Goal: Information Seeking & Learning: Stay updated

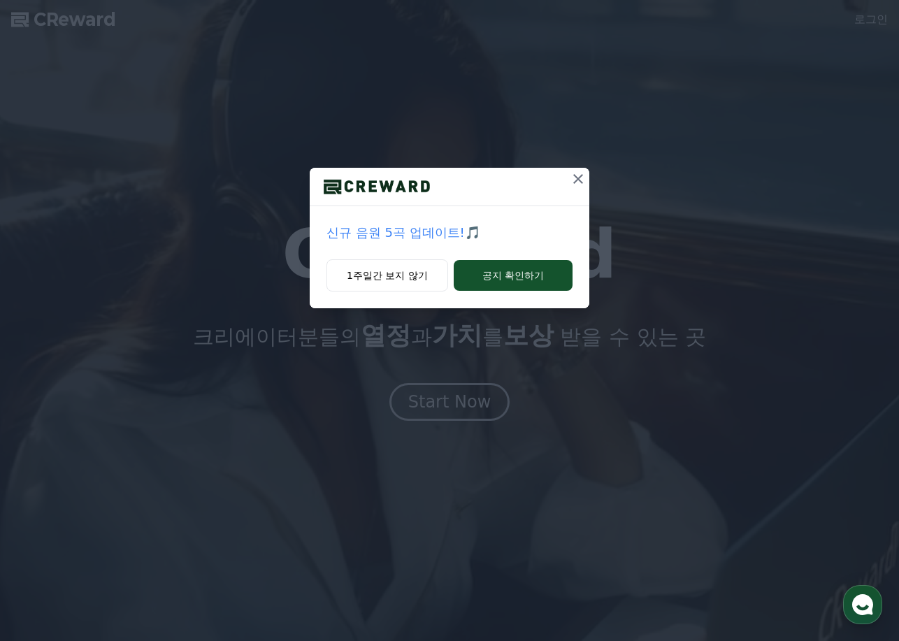
click at [573, 176] on icon at bounding box center [577, 178] width 17 height 17
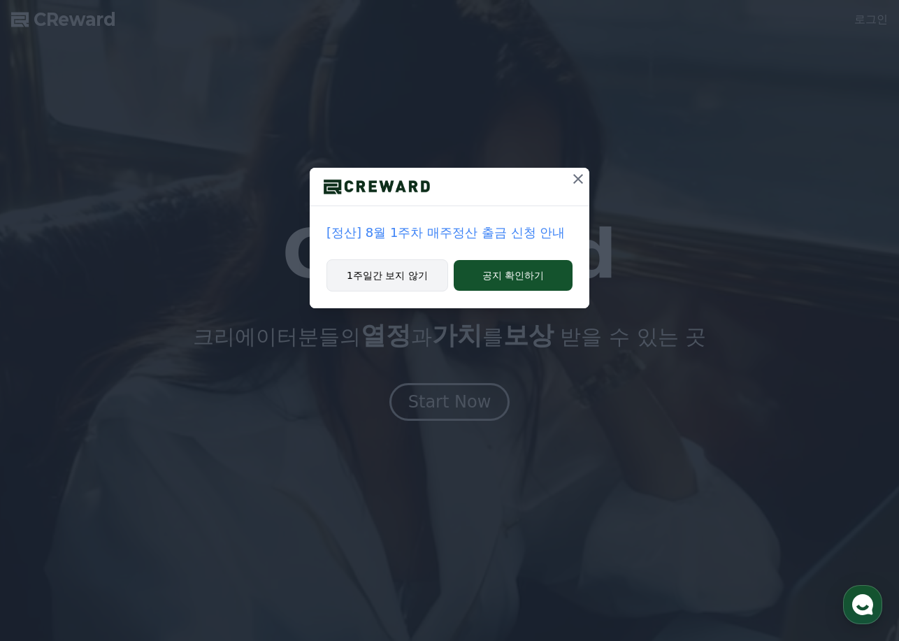
click at [419, 269] on button "1주일간 보지 않기" at bounding box center [387, 275] width 122 height 32
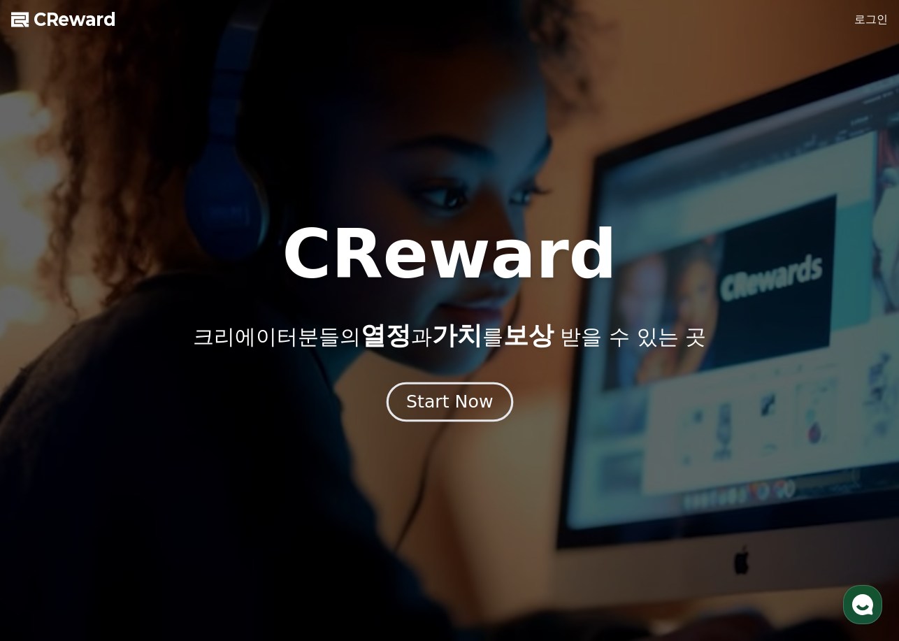
click at [474, 410] on div "Start Now" at bounding box center [449, 402] width 87 height 24
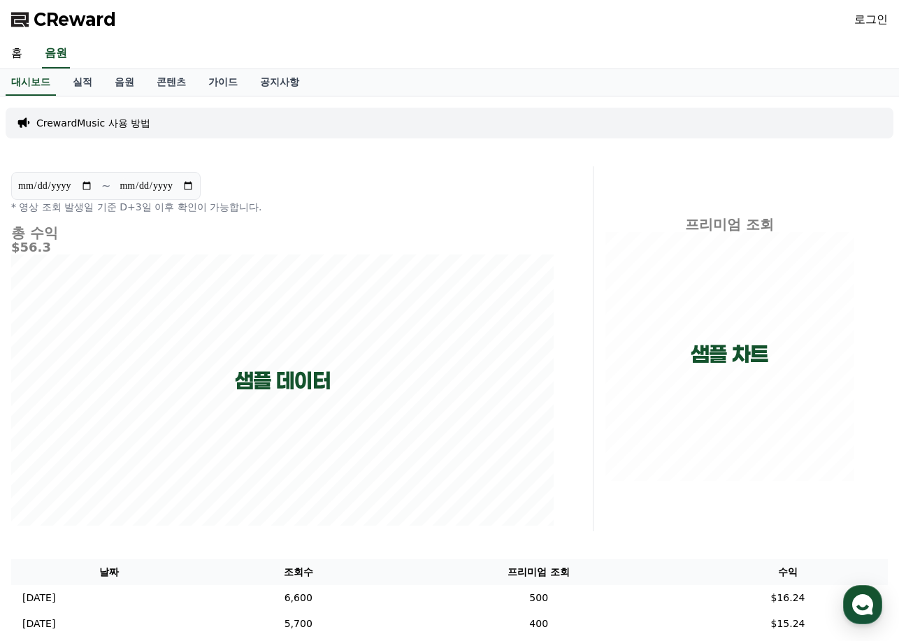
click at [873, 24] on link "로그인" at bounding box center [871, 19] width 34 height 17
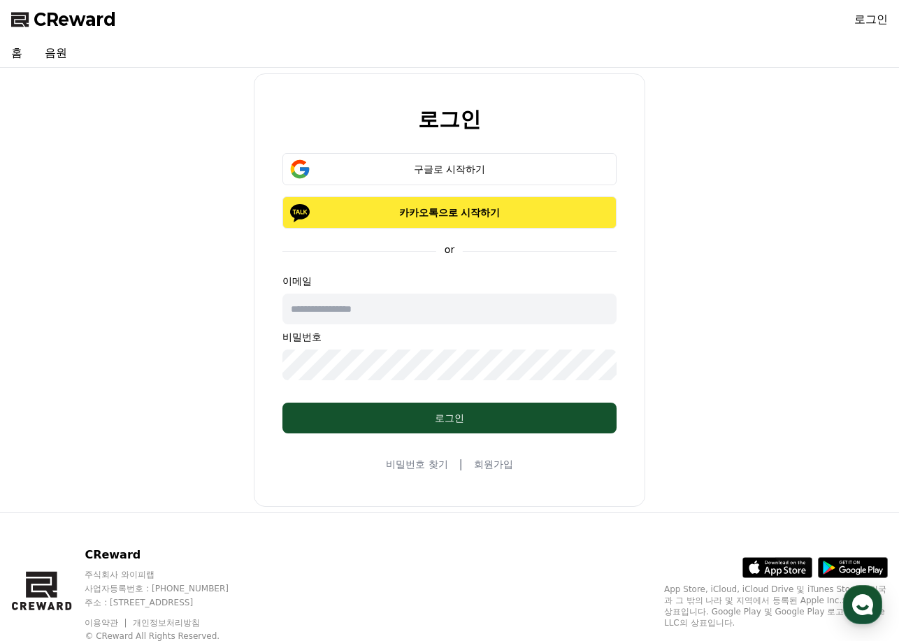
click at [478, 210] on p "카카오톡으로 시작하기" at bounding box center [449, 212] width 293 height 14
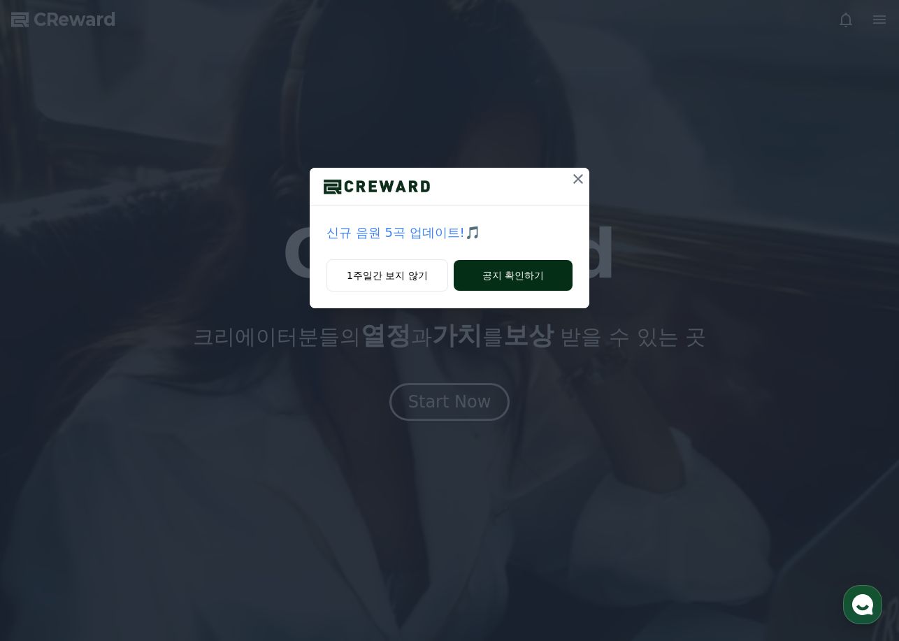
click at [516, 282] on button "공지 확인하기" at bounding box center [512, 275] width 119 height 31
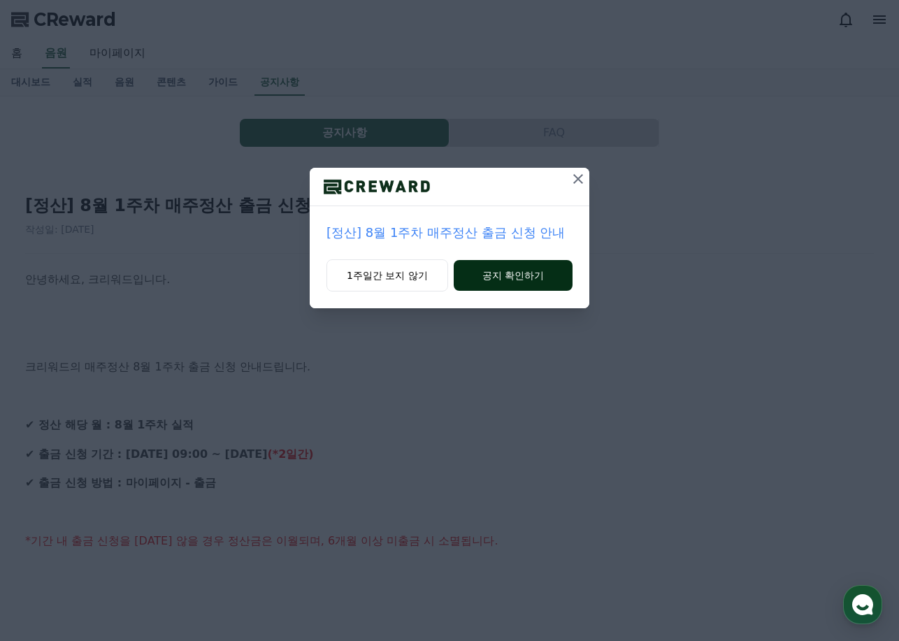
click at [507, 276] on button "공지 확인하기" at bounding box center [512, 275] width 119 height 31
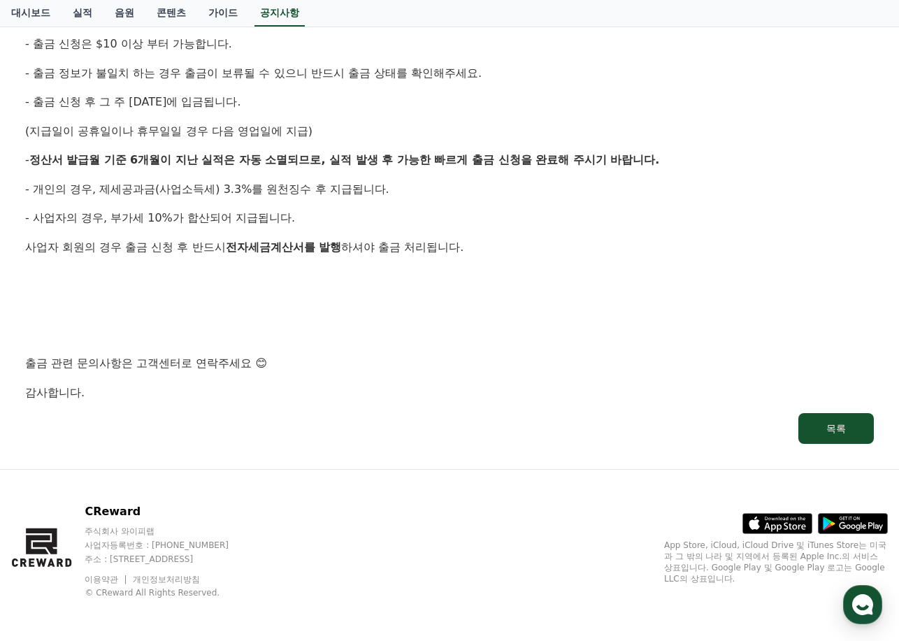
scroll to position [674, 0]
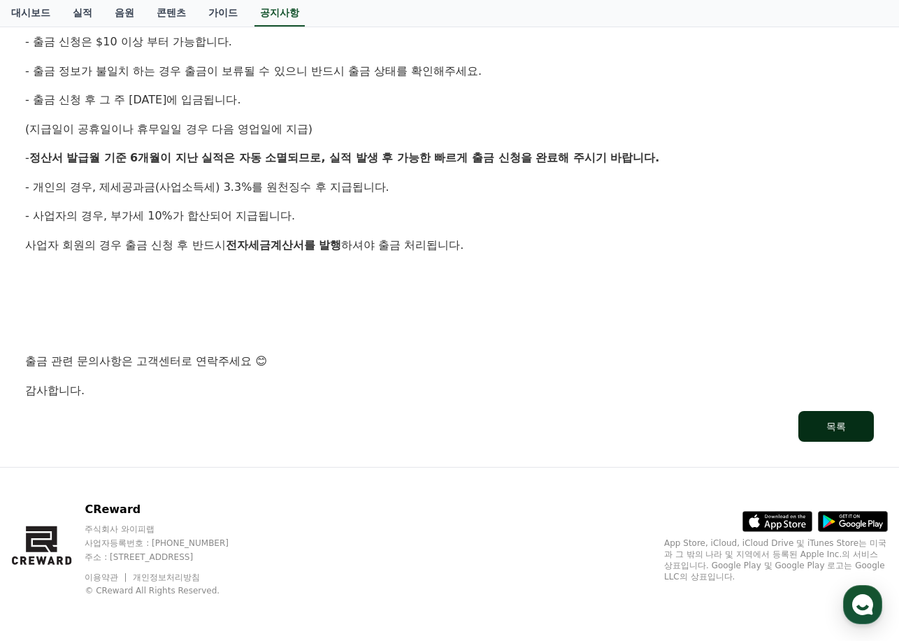
click at [811, 425] on button "목록" at bounding box center [835, 426] width 75 height 31
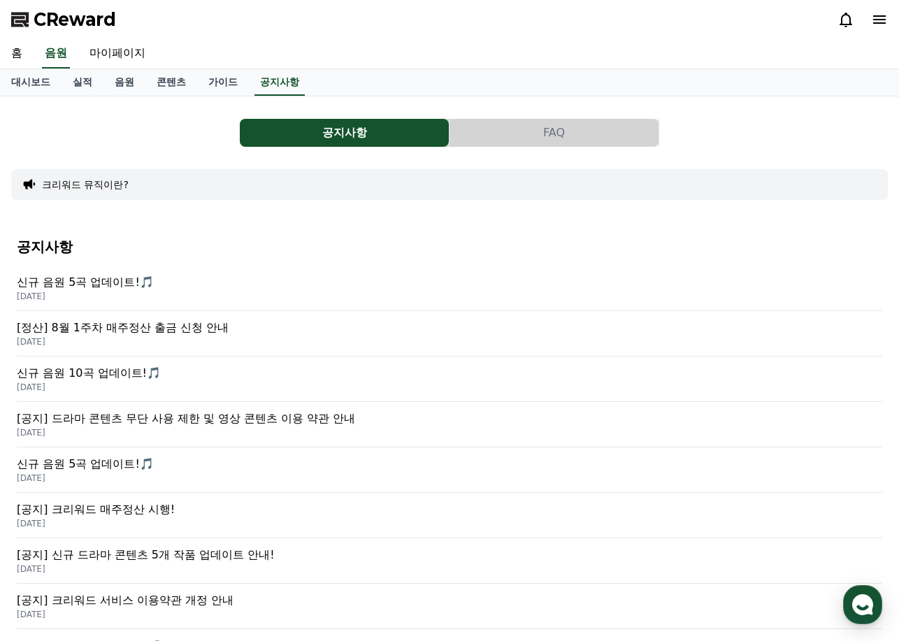
click at [585, 271] on div "신규 음원 5곡 업데이트!🎵 2025-08-14" at bounding box center [449, 287] width 865 height 45
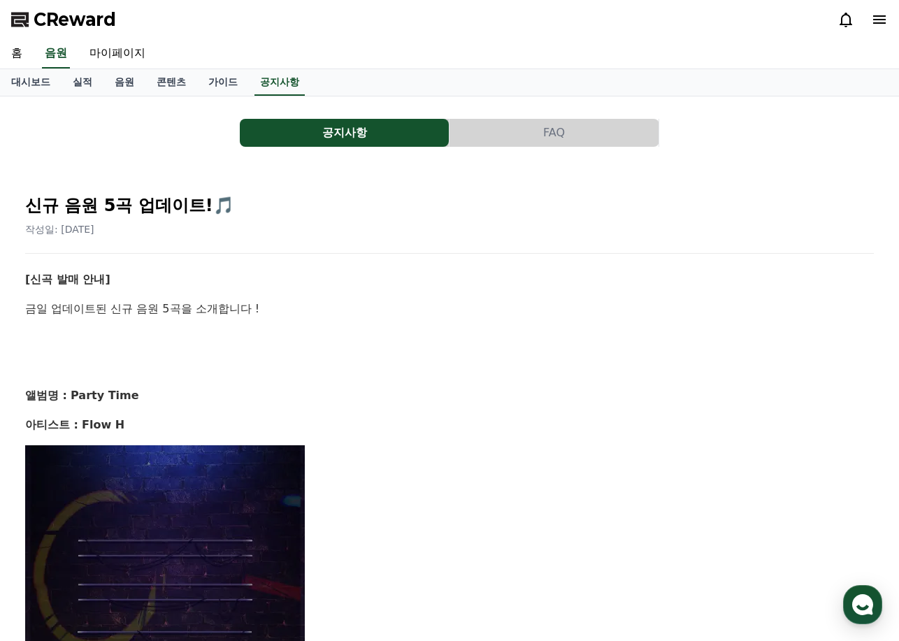
click at [787, 192] on div "신규 음원 5곡 업데이트!🎵 작성일: 2025-08-14" at bounding box center [449, 209] width 848 height 53
click at [71, 25] on span "CReward" at bounding box center [75, 19] width 82 height 22
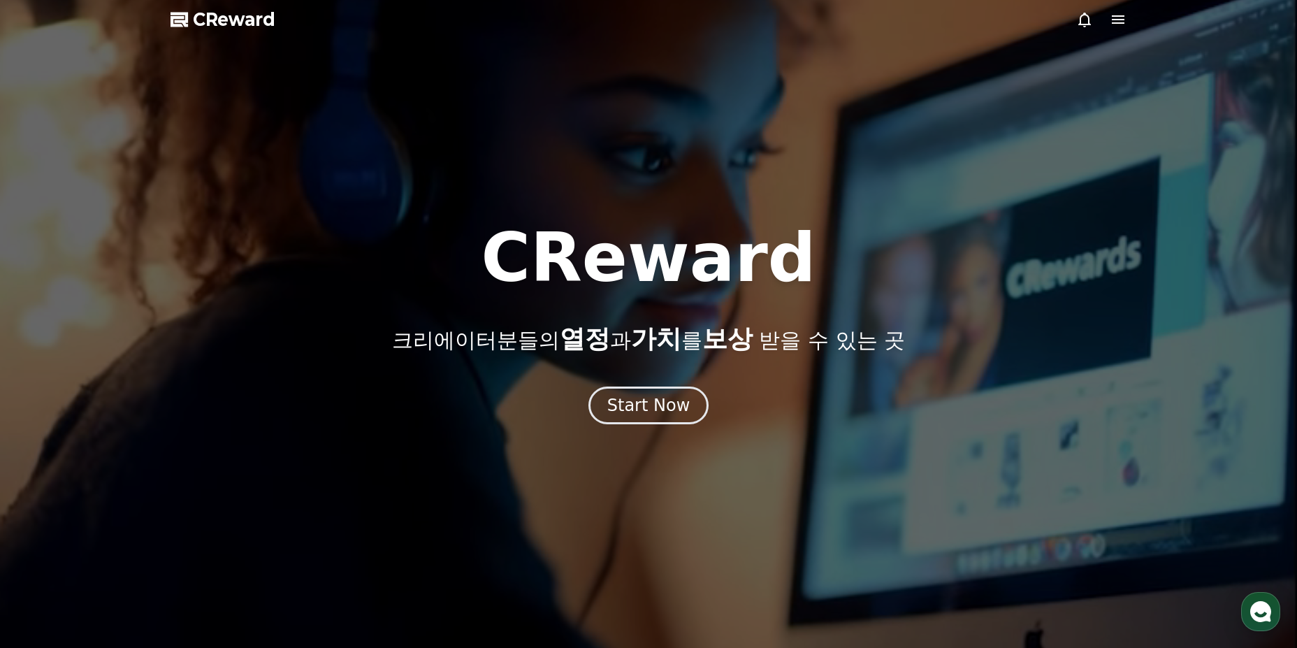
click at [898, 17] on icon at bounding box center [1118, 19] width 13 height 8
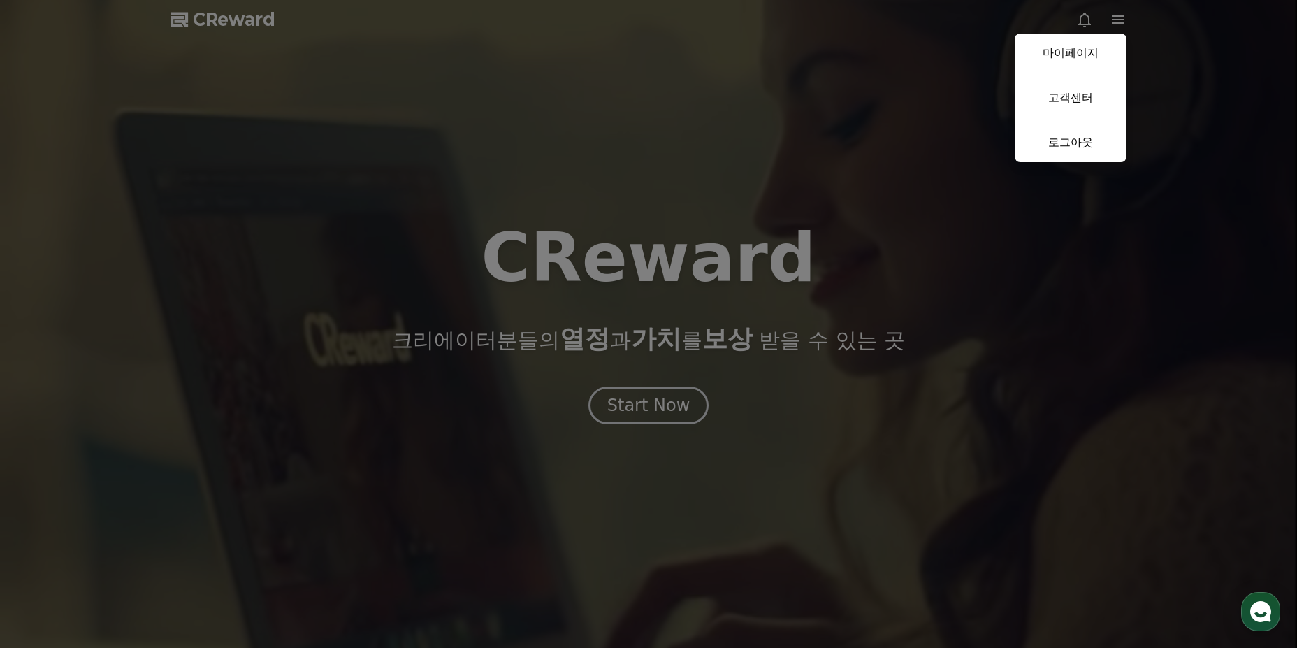
click at [721, 288] on button "close" at bounding box center [648, 324] width 1297 height 648
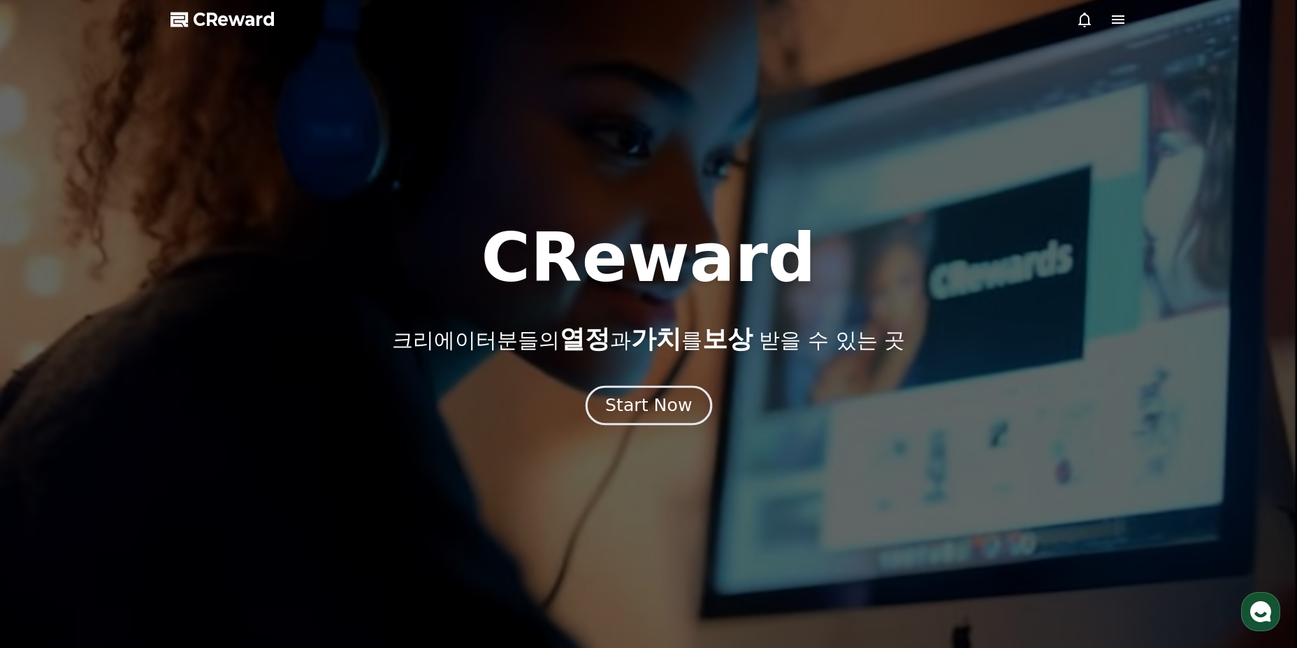
click at [657, 403] on div "Start Now" at bounding box center [648, 405] width 87 height 24
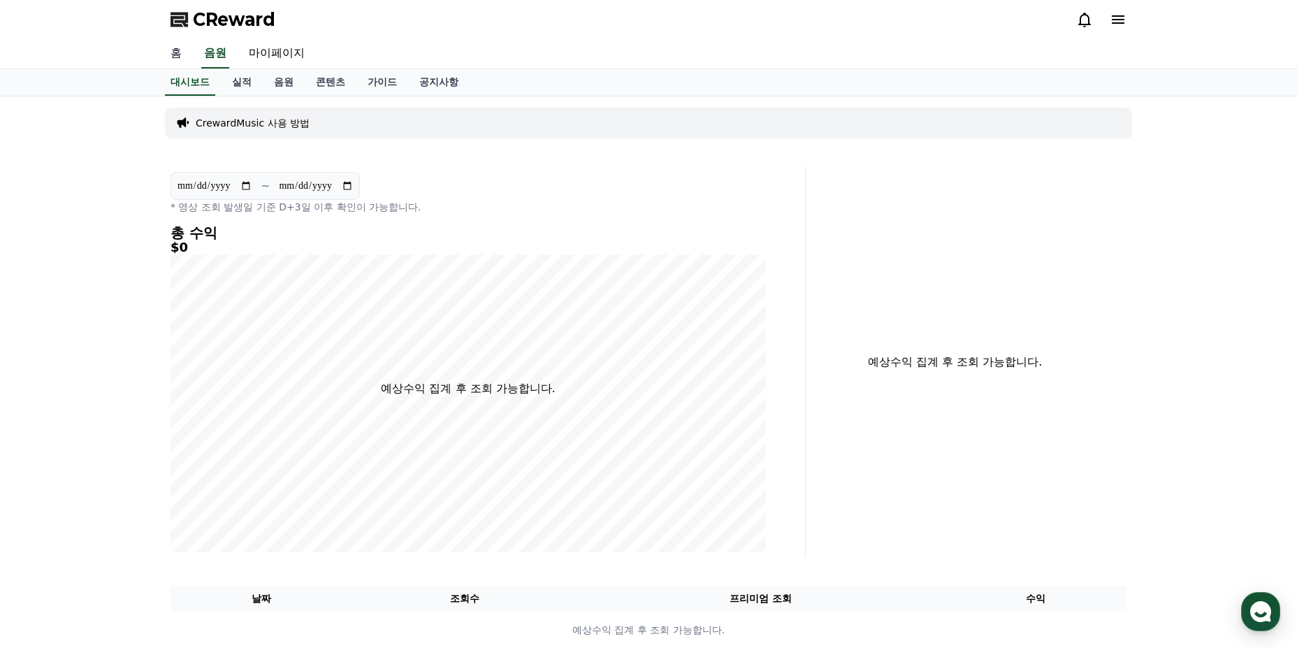
click at [180, 52] on link "홈" at bounding box center [176, 53] width 34 height 29
